Goal: Information Seeking & Learning: Learn about a topic

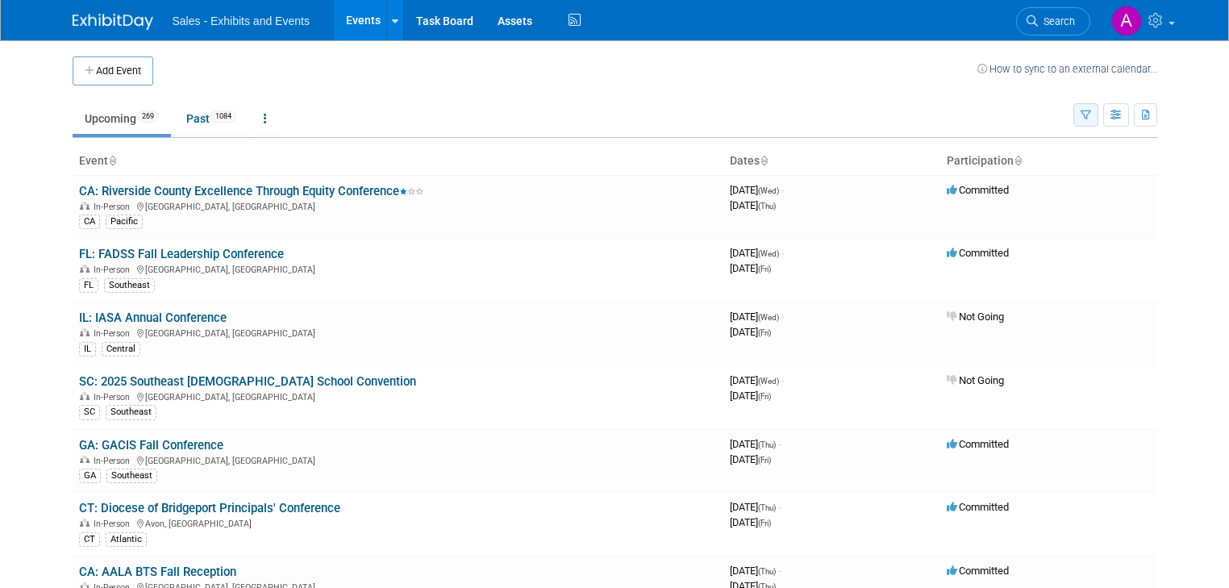
click at [1091, 113] on icon "button" at bounding box center [1085, 115] width 10 height 10
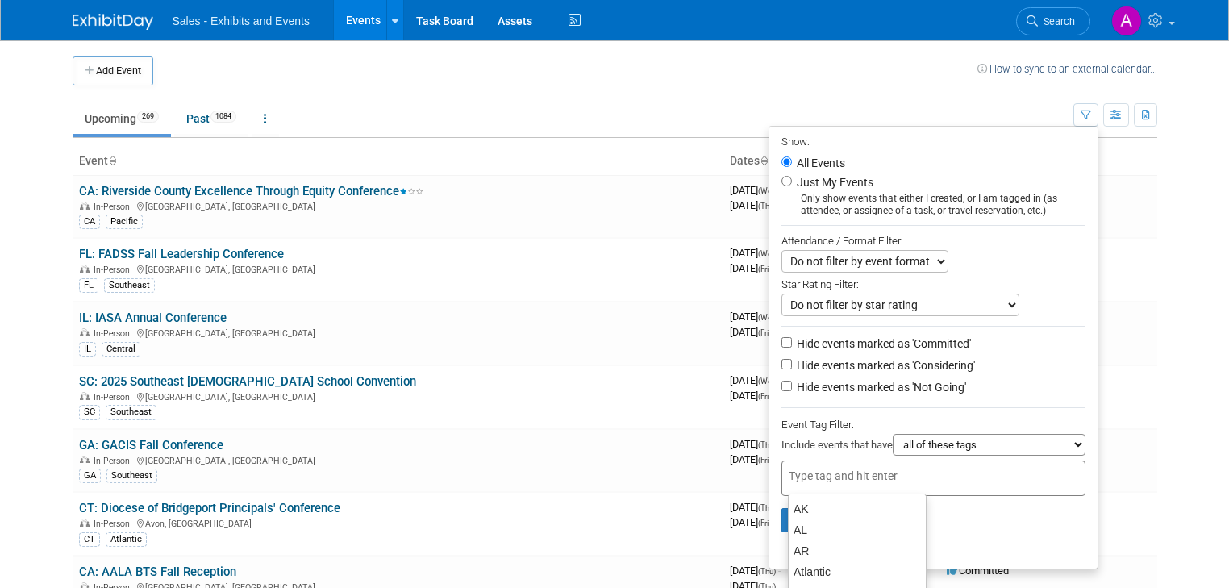
click at [838, 478] on input "text" at bounding box center [852, 476] width 129 height 16
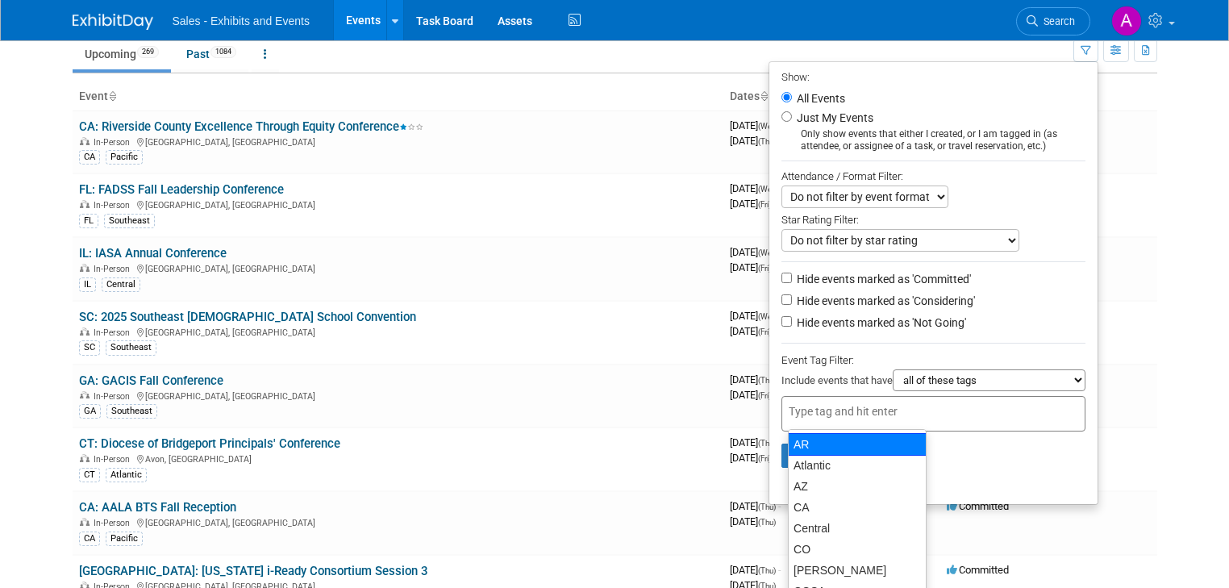
scroll to position [64, 0]
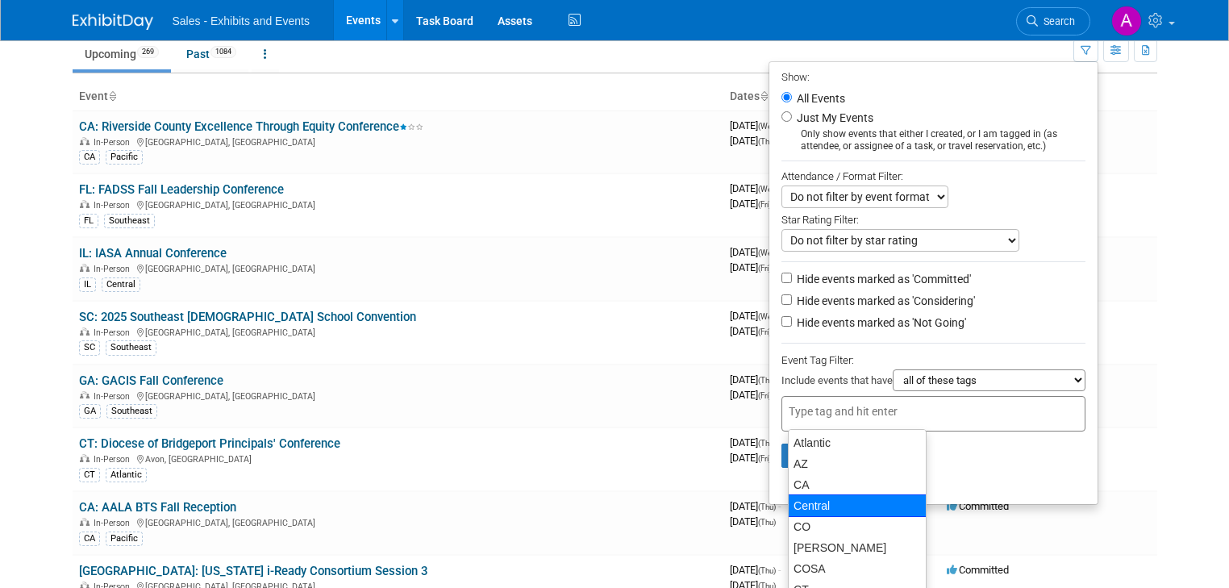
click at [826, 503] on div "Central" at bounding box center [857, 505] width 139 height 23
type input "Central"
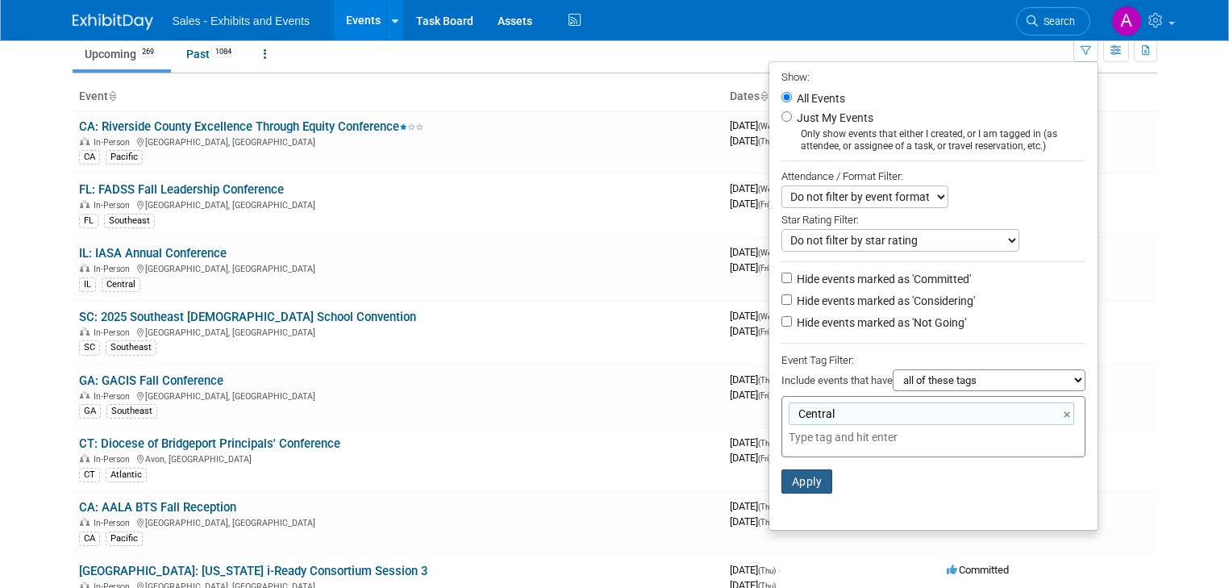
click at [821, 487] on button "Apply" at bounding box center [807, 481] width 52 height 24
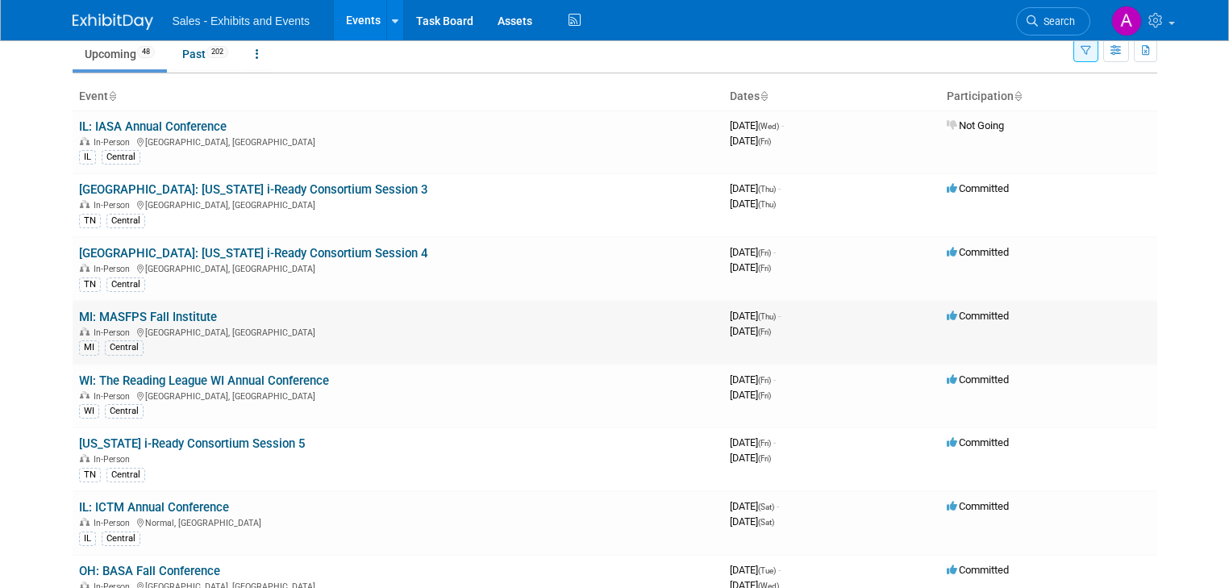
scroll to position [129, 0]
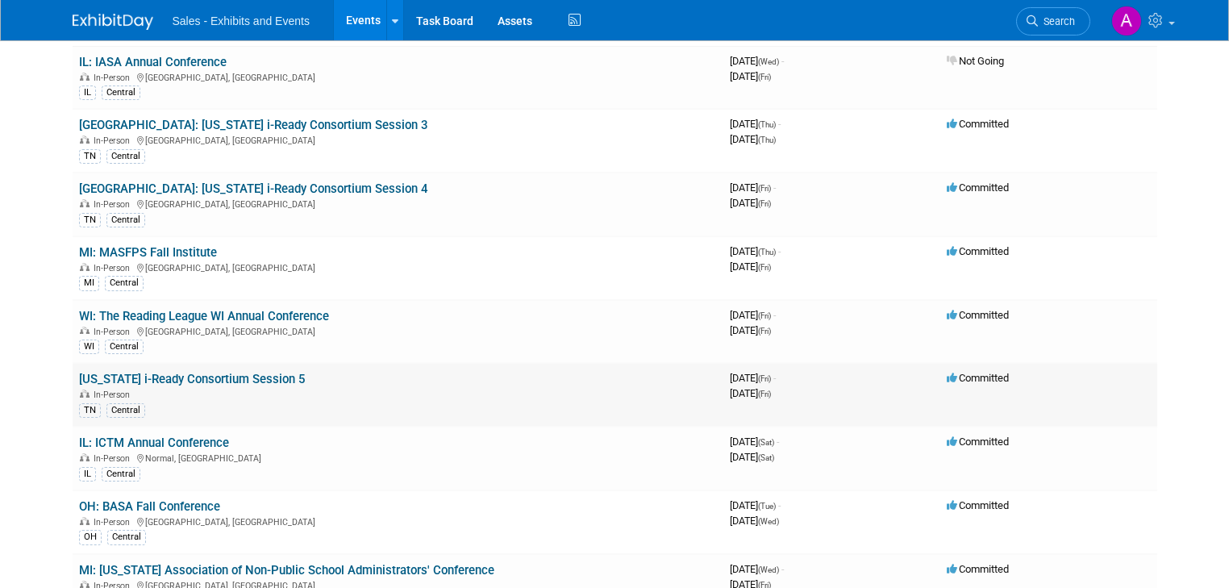
click at [261, 376] on link "[US_STATE] i-Ready Consortium Session 5" at bounding box center [192, 379] width 226 height 15
click at [276, 309] on link "WI: The Reading League WI Annual Conference" at bounding box center [204, 316] width 250 height 15
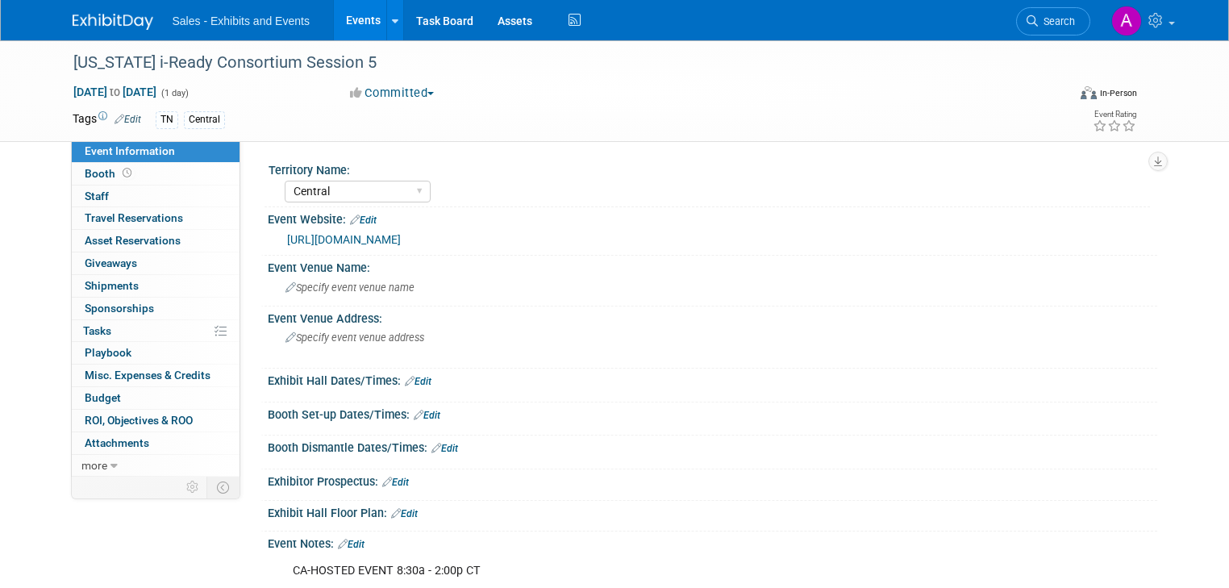
select select "Central"
click at [401, 246] on link "https://caevents.cventevents.com/event/8423e7bd-6b61-45d2-b0c3-d1847cbf94f2/sum…" at bounding box center [344, 239] width 114 height 13
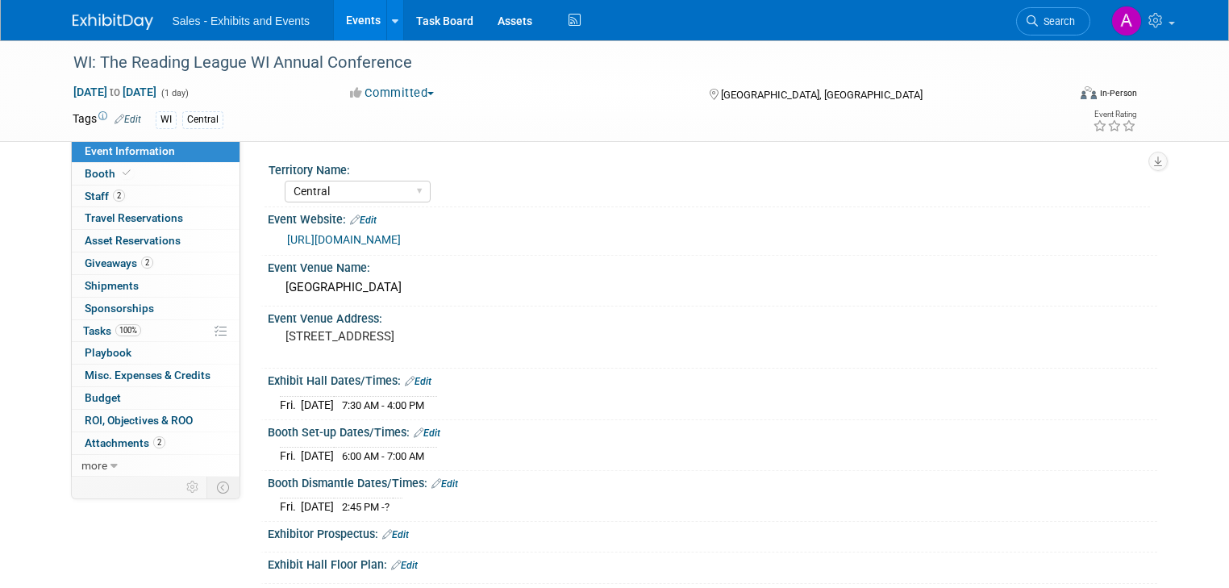
select select "Central"
click at [87, 195] on span "Staff 2" at bounding box center [105, 195] width 40 height 13
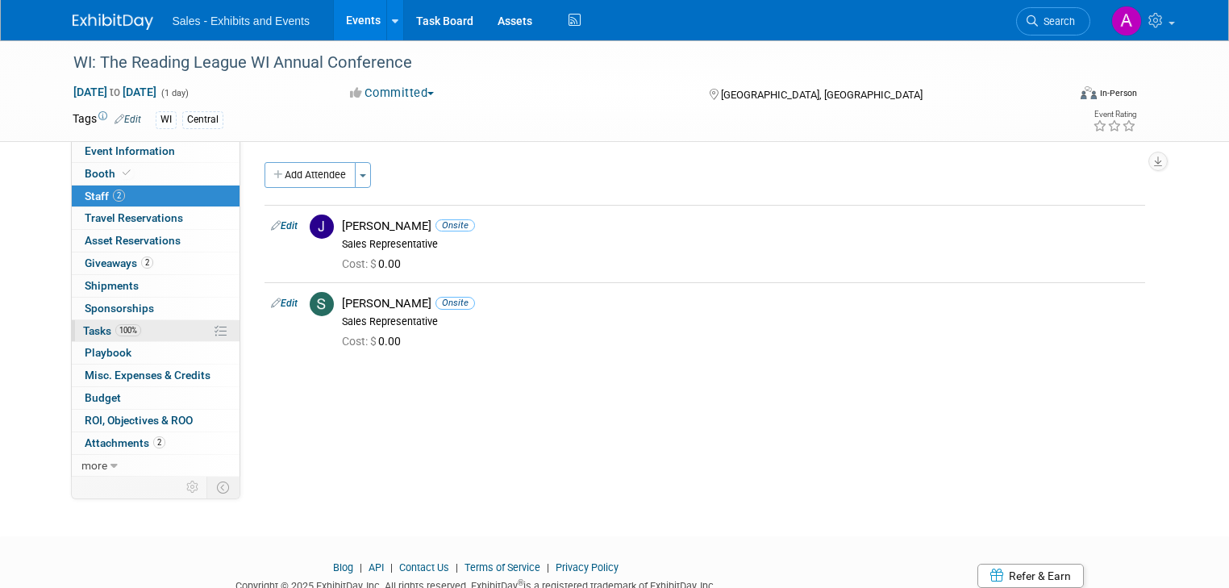
click at [83, 329] on span "Tasks 100%" at bounding box center [112, 330] width 58 height 13
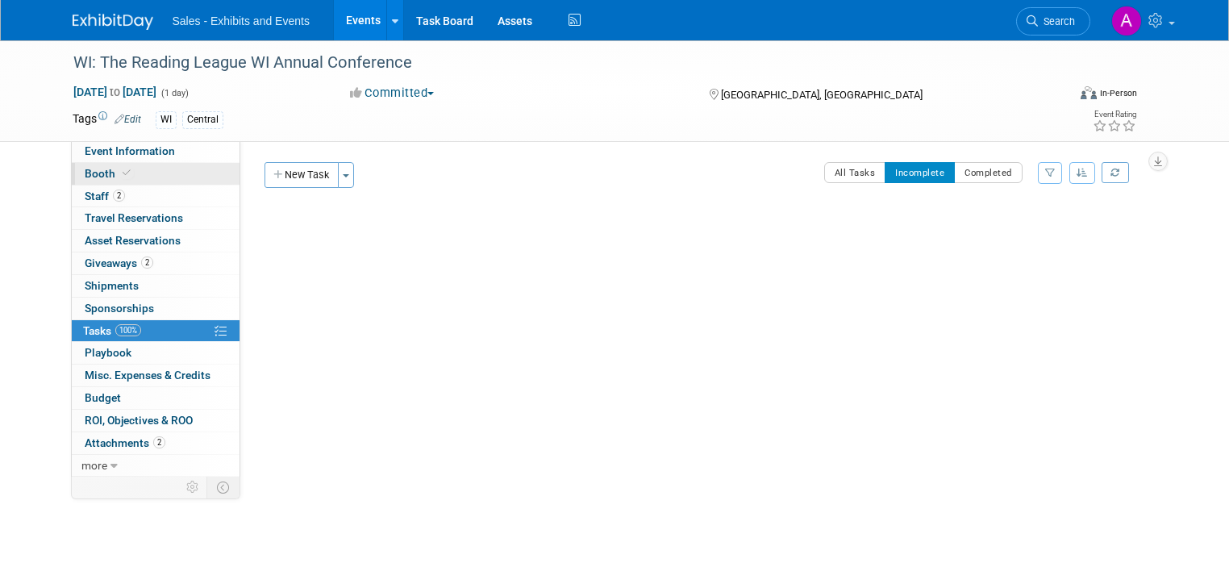
click at [98, 170] on span "Booth" at bounding box center [109, 173] width 49 height 13
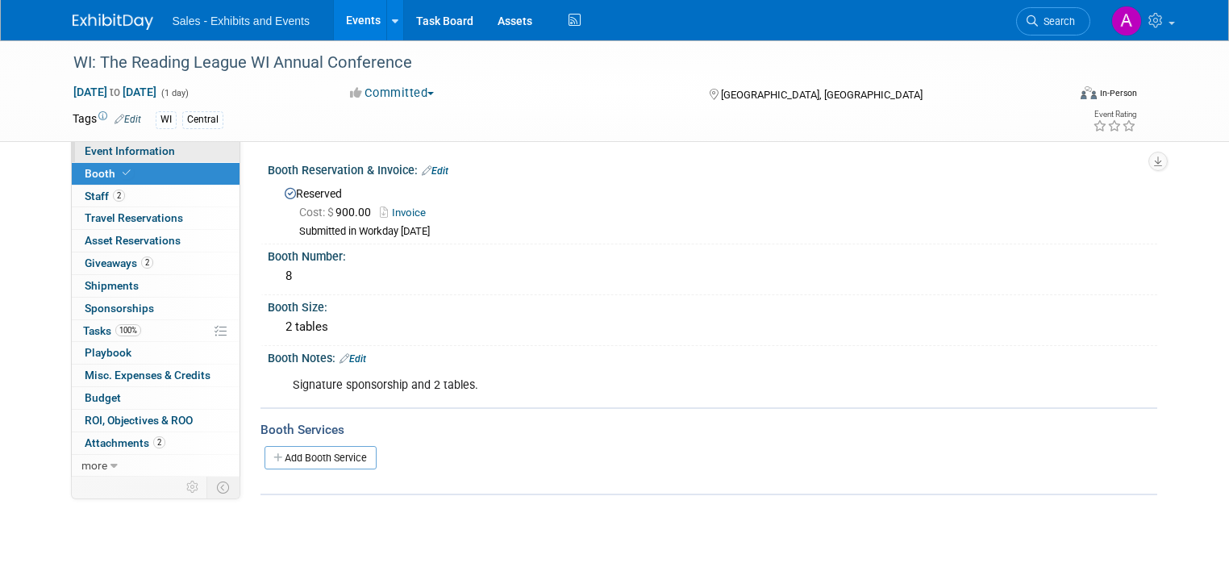
click at [89, 144] on span "Event Information" at bounding box center [130, 150] width 90 height 13
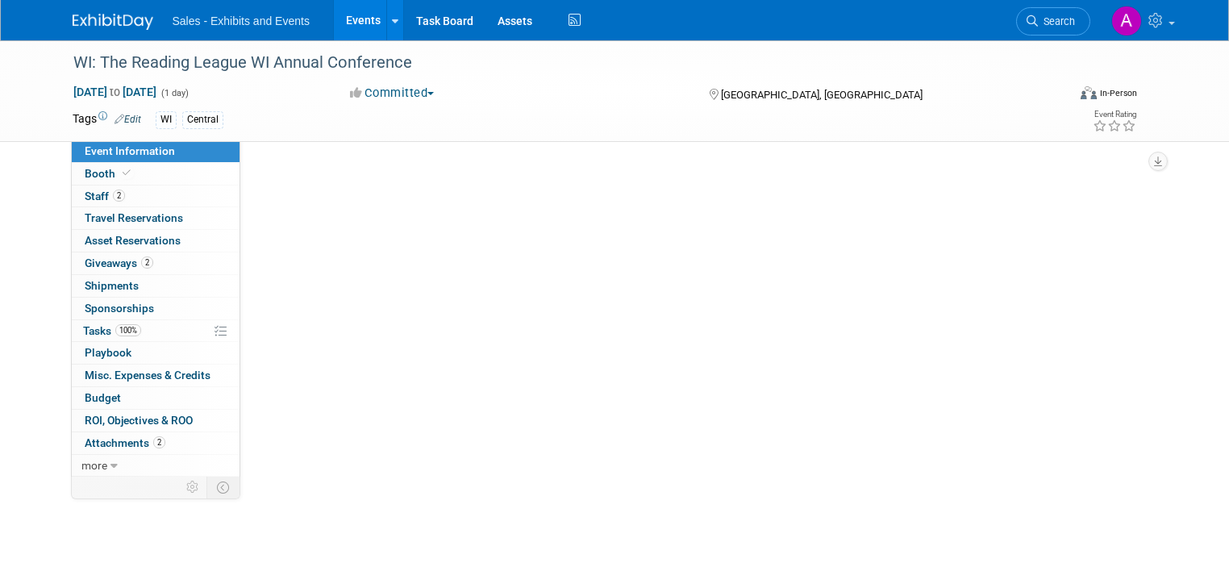
select select "Central"
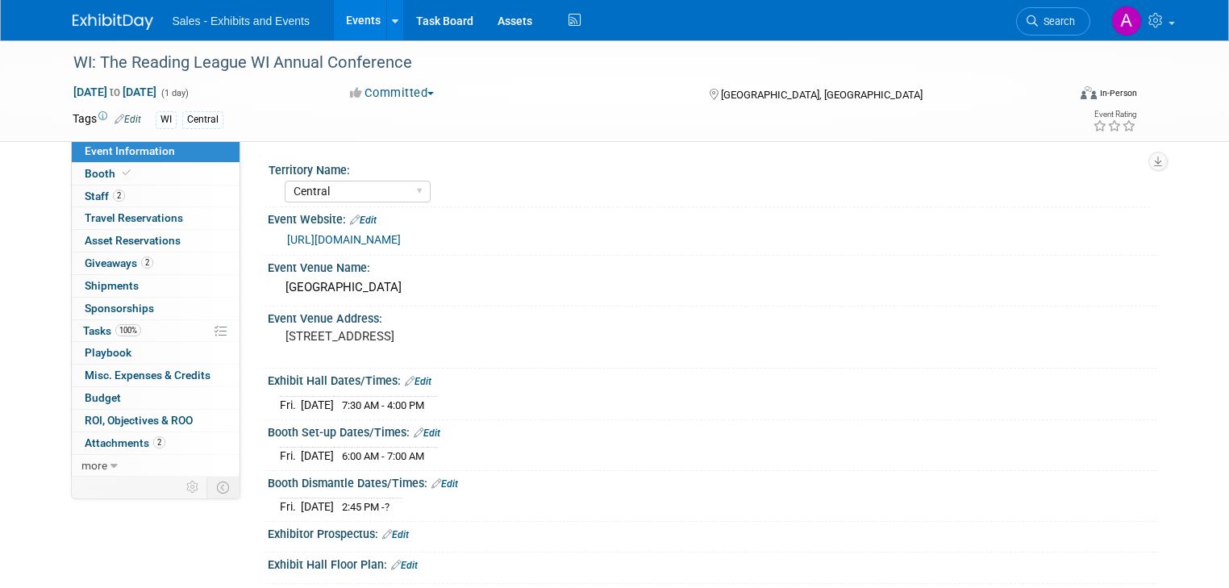
click at [366, 237] on link "https://wi.thereadingleague.org/" at bounding box center [344, 239] width 114 height 13
